Goal: Task Accomplishment & Management: Use online tool/utility

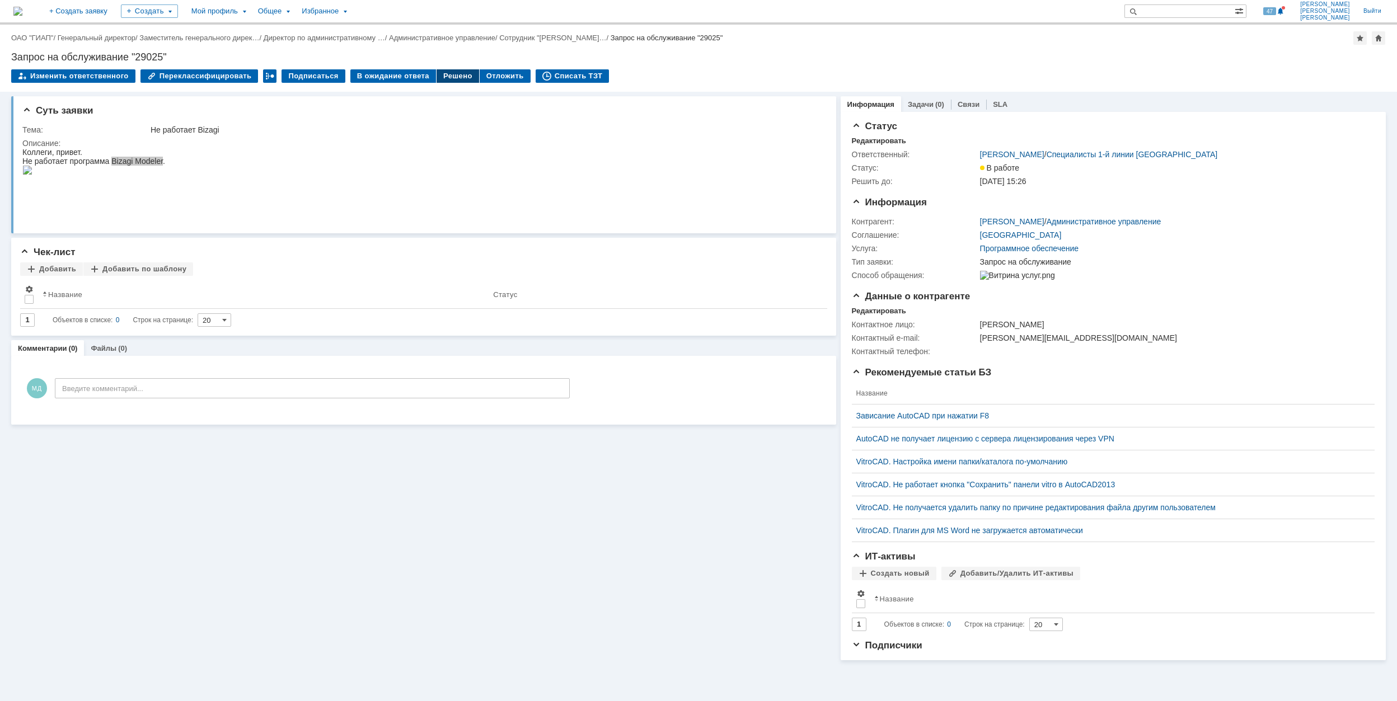
click at [445, 70] on div "Решено" at bounding box center [458, 75] width 43 height 13
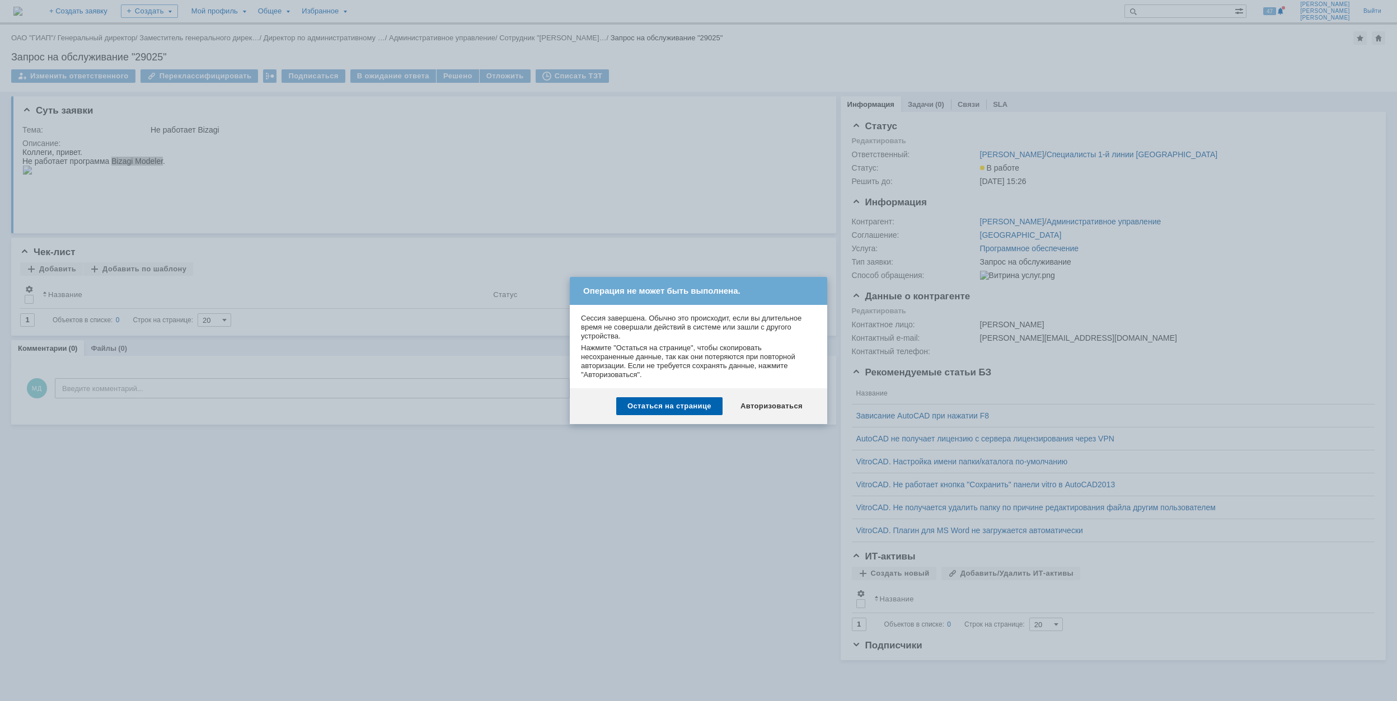
click at [777, 401] on div "Авторизоваться" at bounding box center [771, 406] width 85 height 18
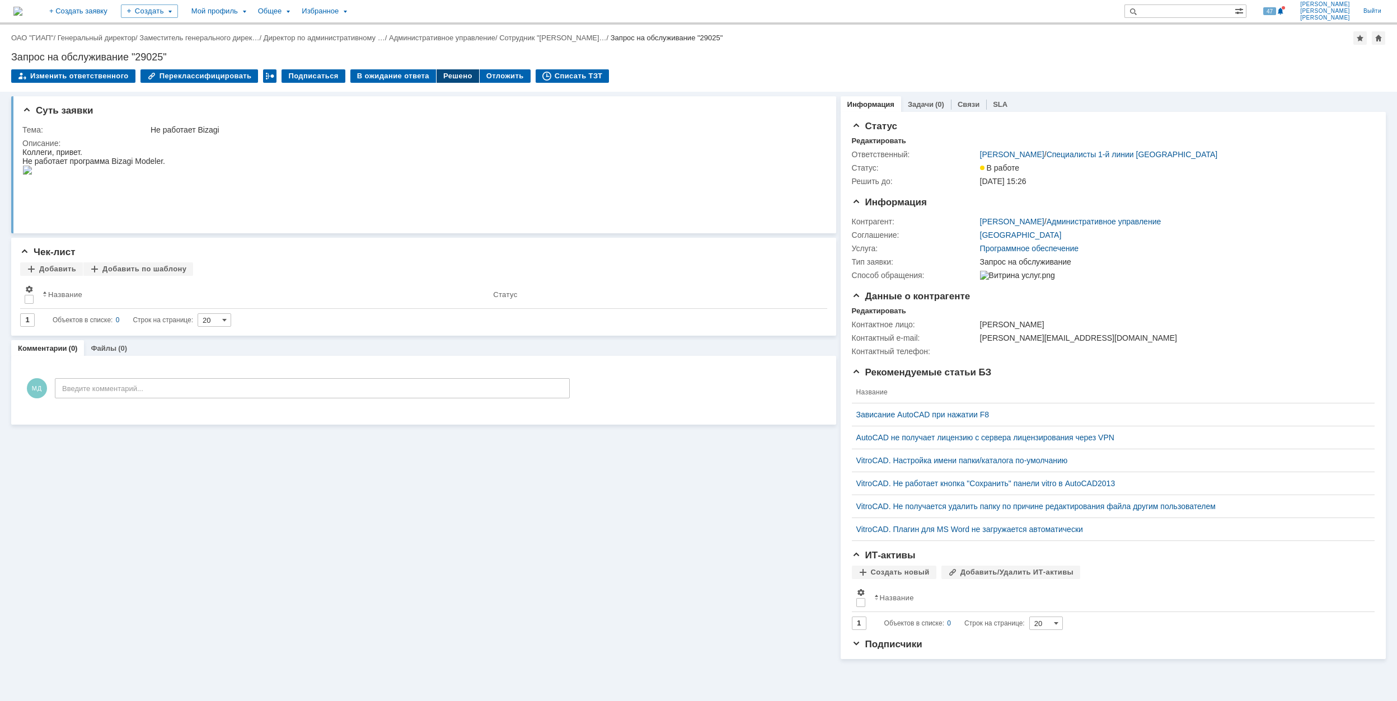
click at [440, 75] on div "Решено" at bounding box center [458, 75] width 43 height 13
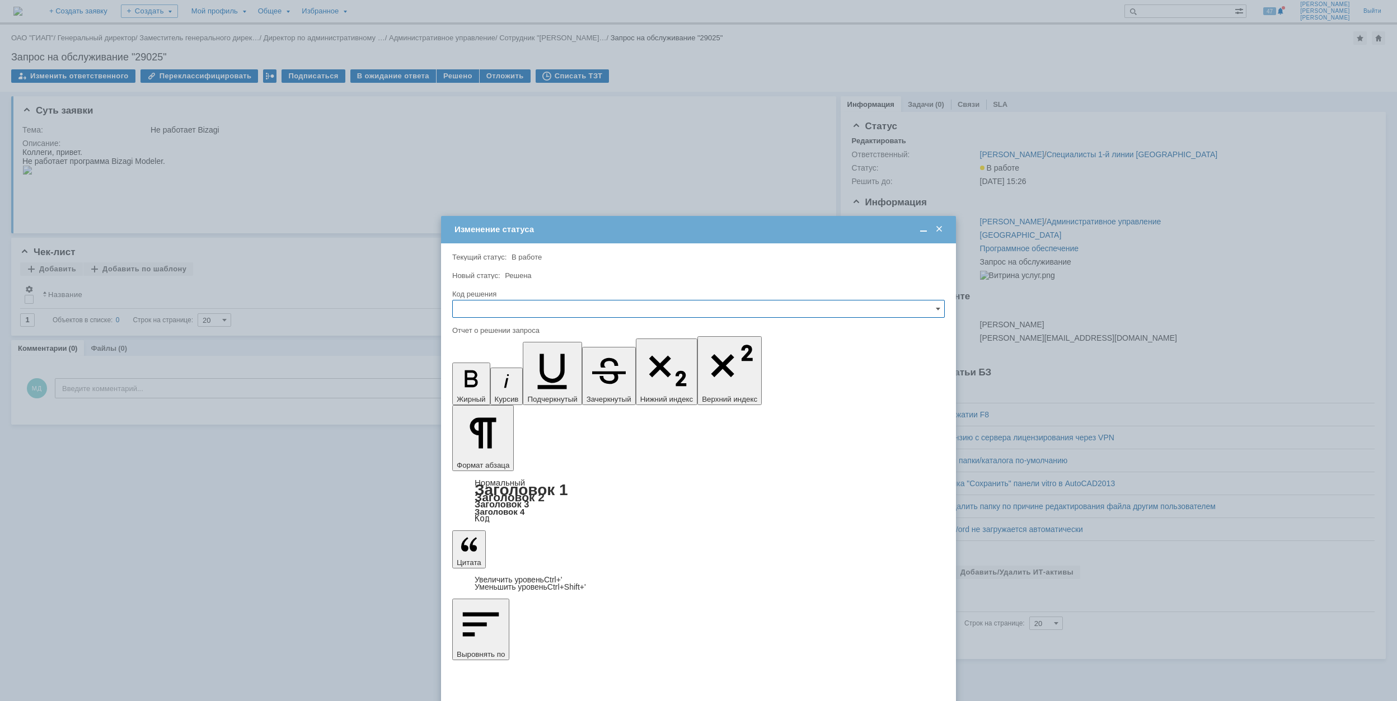
click at [587, 312] on input "text" at bounding box center [698, 309] width 492 height 18
click at [508, 384] on span "Решено" at bounding box center [698, 385] width 478 height 9
type input "Решено"
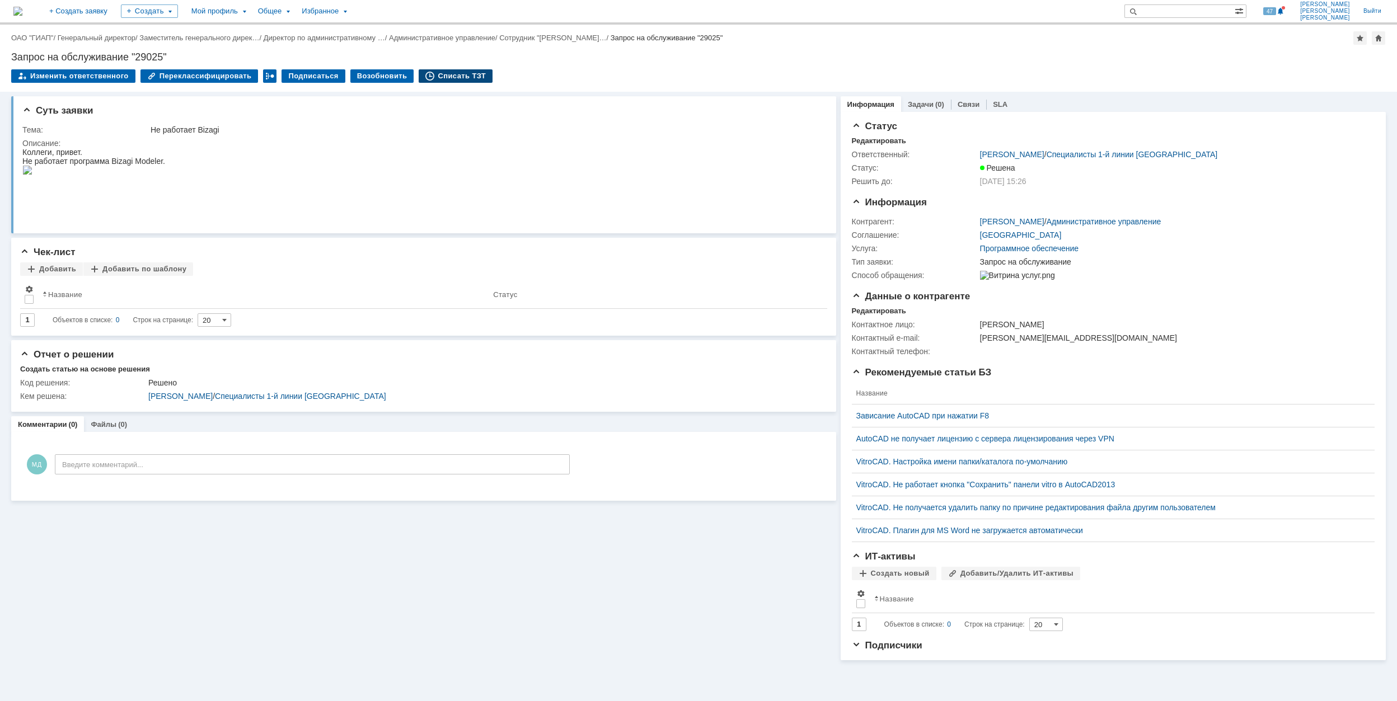
click at [420, 77] on div "Списать ТЗТ" at bounding box center [456, 75] width 74 height 13
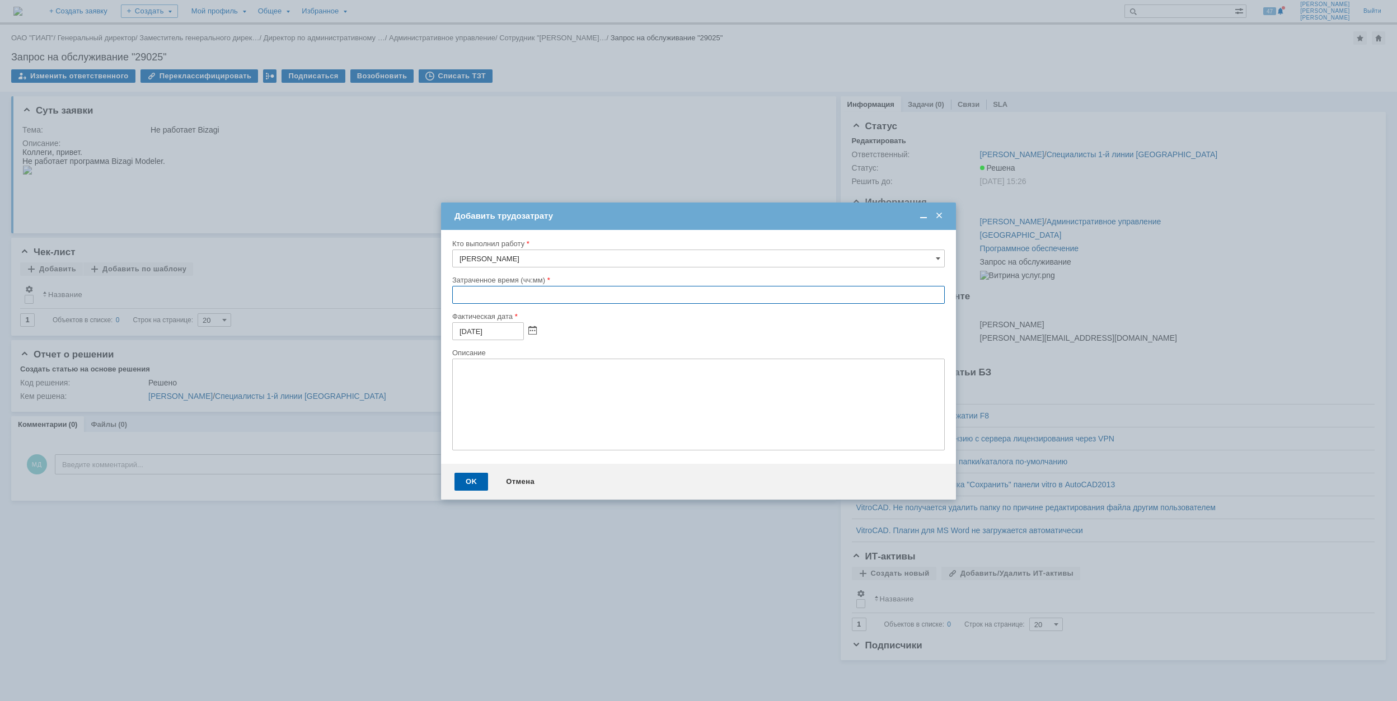
click at [458, 296] on input "text" at bounding box center [698, 295] width 492 height 18
type input "00:30"
click at [462, 482] on div "OK" at bounding box center [471, 482] width 34 height 18
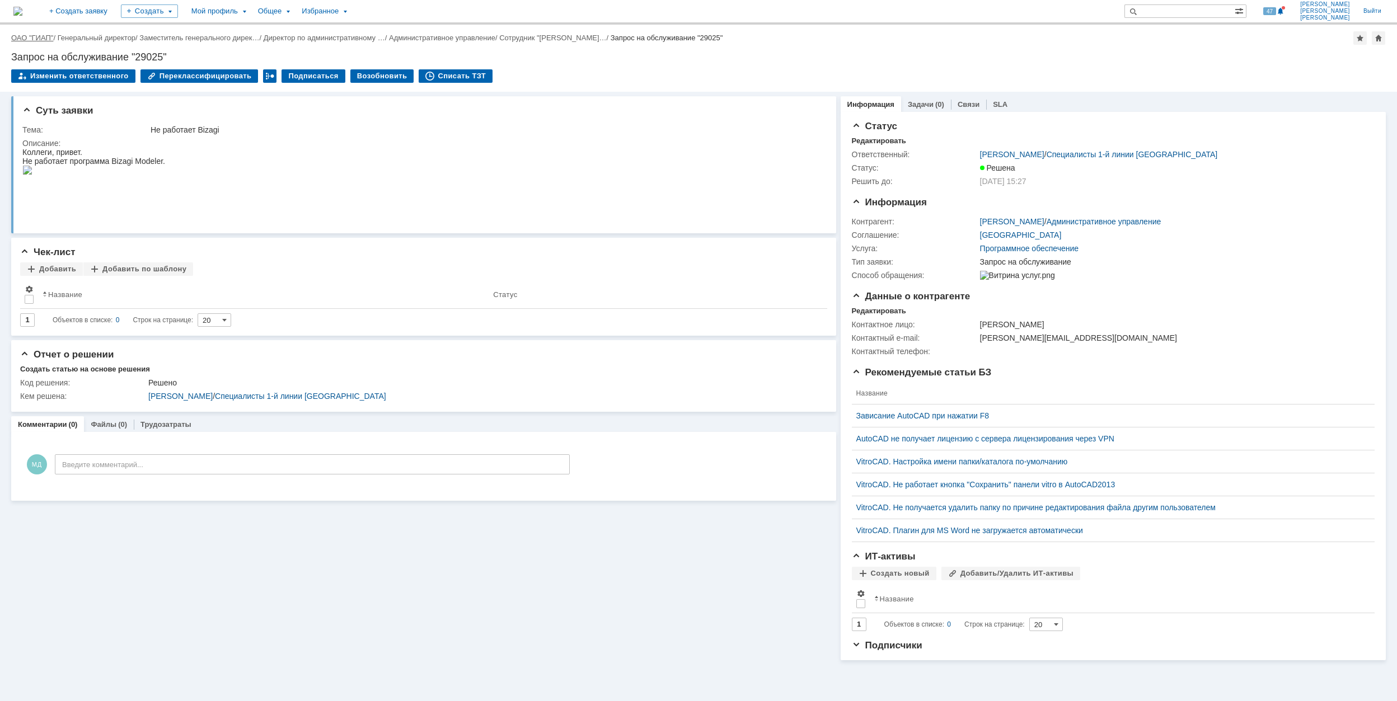
click at [38, 34] on link "ОАО "ГИАП"" at bounding box center [32, 38] width 42 height 8
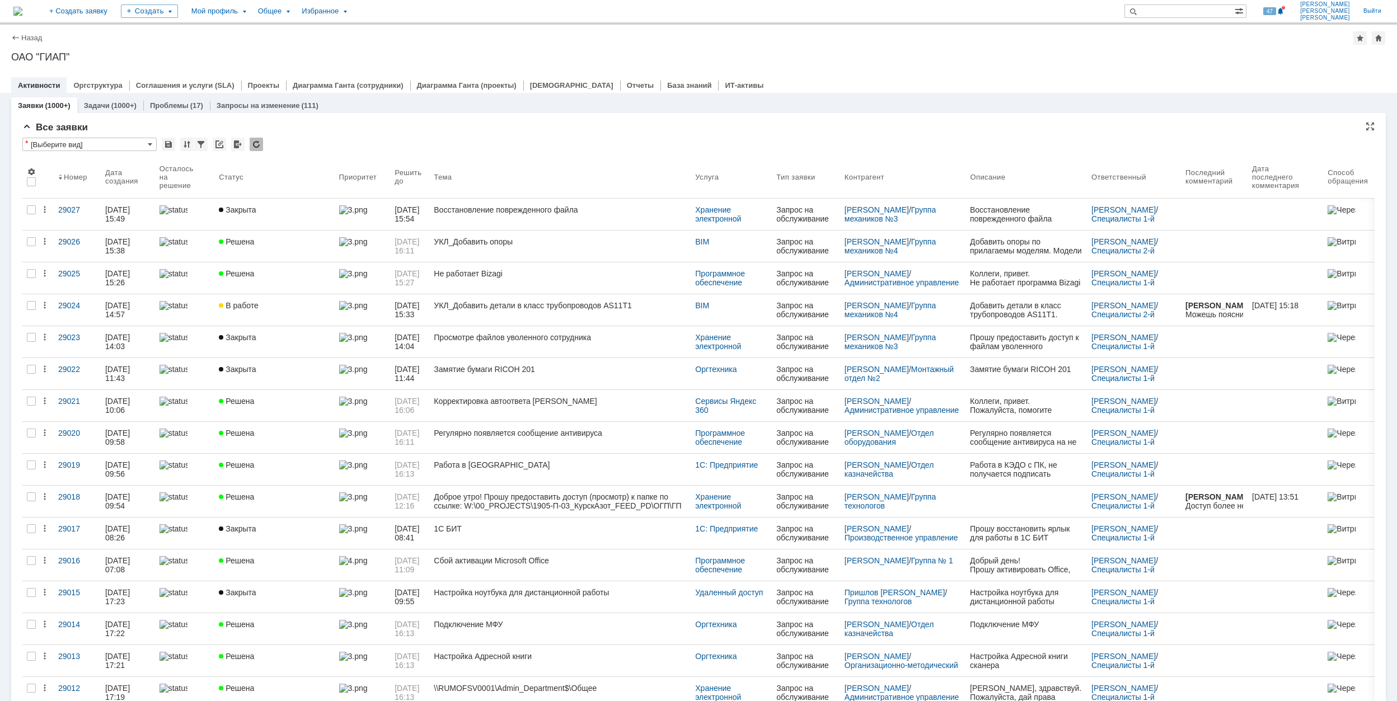
click at [438, 128] on div "Все заявки" at bounding box center [698, 127] width 1352 height 11
click at [321, 106] on div "Заявки (1000+) Задачи (1000+) Проблемы (17) Запросы на изменение (111)" at bounding box center [698, 105] width 1374 height 16
